Goal: Information Seeking & Learning: Learn about a topic

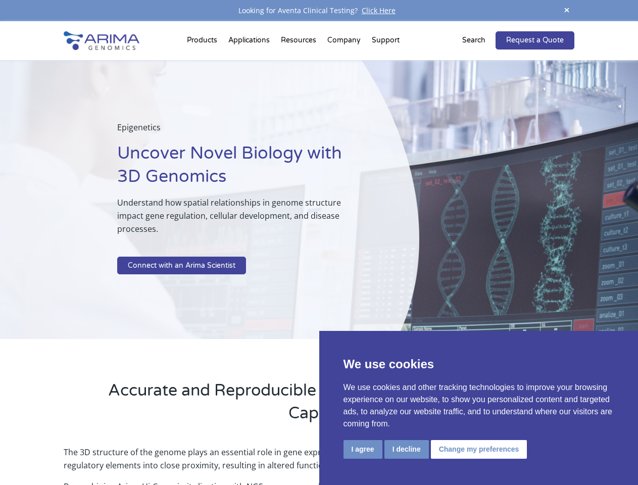
click at [319, 244] on p at bounding box center [242, 250] width 251 height 13
click at [363, 449] on button "I agree" at bounding box center [363, 449] width 39 height 19
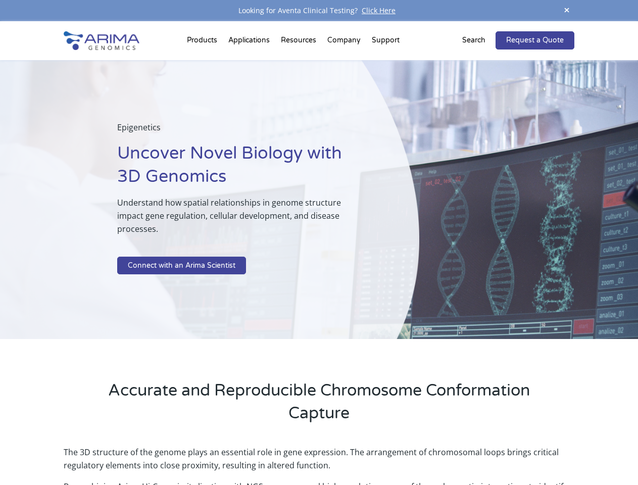
click at [406, 449] on p "The 3D structure of the genome plays an essential role in gene expression. The …" at bounding box center [319, 463] width 510 height 34
click at [478, 449] on p "The 3D structure of the genome plays an essential role in gene expression. The …" at bounding box center [319, 463] width 510 height 34
click at [567, 11] on span at bounding box center [567, 11] width 15 height 14
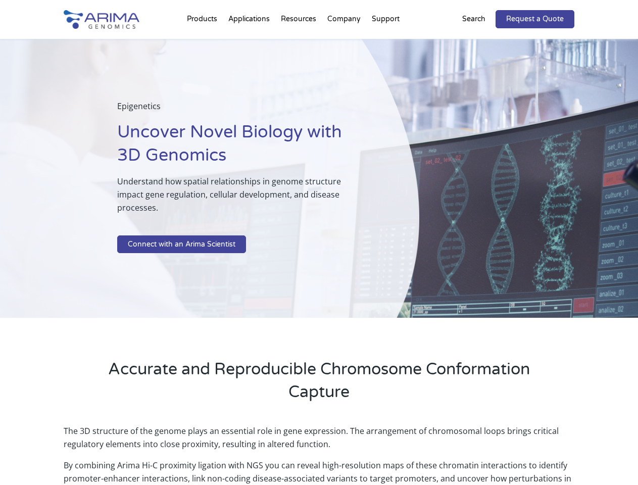
click at [319, 253] on div "Epigenetics Uncover Novel Biology with 3D Genomics Understand how spatial relat…" at bounding box center [210, 179] width 420 height 280
click at [204, 42] on div "Epigenetics Uncover Novel Biology with 3D Genomics Understand how spatial relat…" at bounding box center [210, 179] width 420 height 280
click at [300, 42] on div "Epigenetics Uncover Novel Biology with 3D Genomics Understand how spatial relat…" at bounding box center [210, 179] width 420 height 280
click at [345, 42] on div "Epigenetics Uncover Novel Biology with 3D Genomics Understand how spatial relat…" at bounding box center [210, 179] width 420 height 280
click at [386, 42] on div "Epigenetics Uncover Novel Biology with 3D Genomics Understand how spatial relat…" at bounding box center [210, 179] width 420 height 280
